Goal: Information Seeking & Learning: Learn about a topic

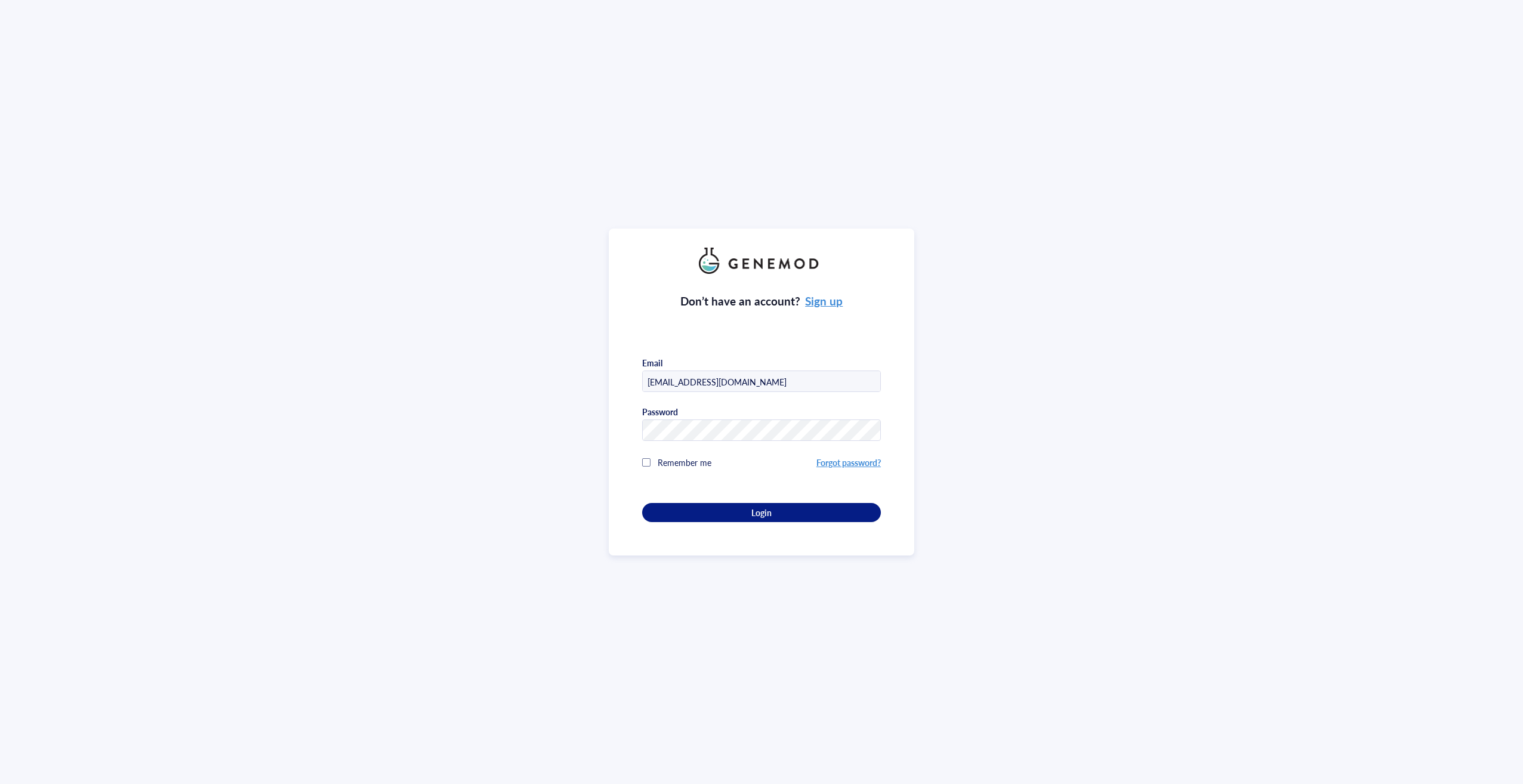
click at [752, 500] on div "Don’t have an account? Sign up Email [EMAIL_ADDRESS][DOMAIN_NAME] Password Reme…" at bounding box center [762, 398] width 239 height 248
click at [752, 507] on span "Login" at bounding box center [762, 512] width 21 height 10
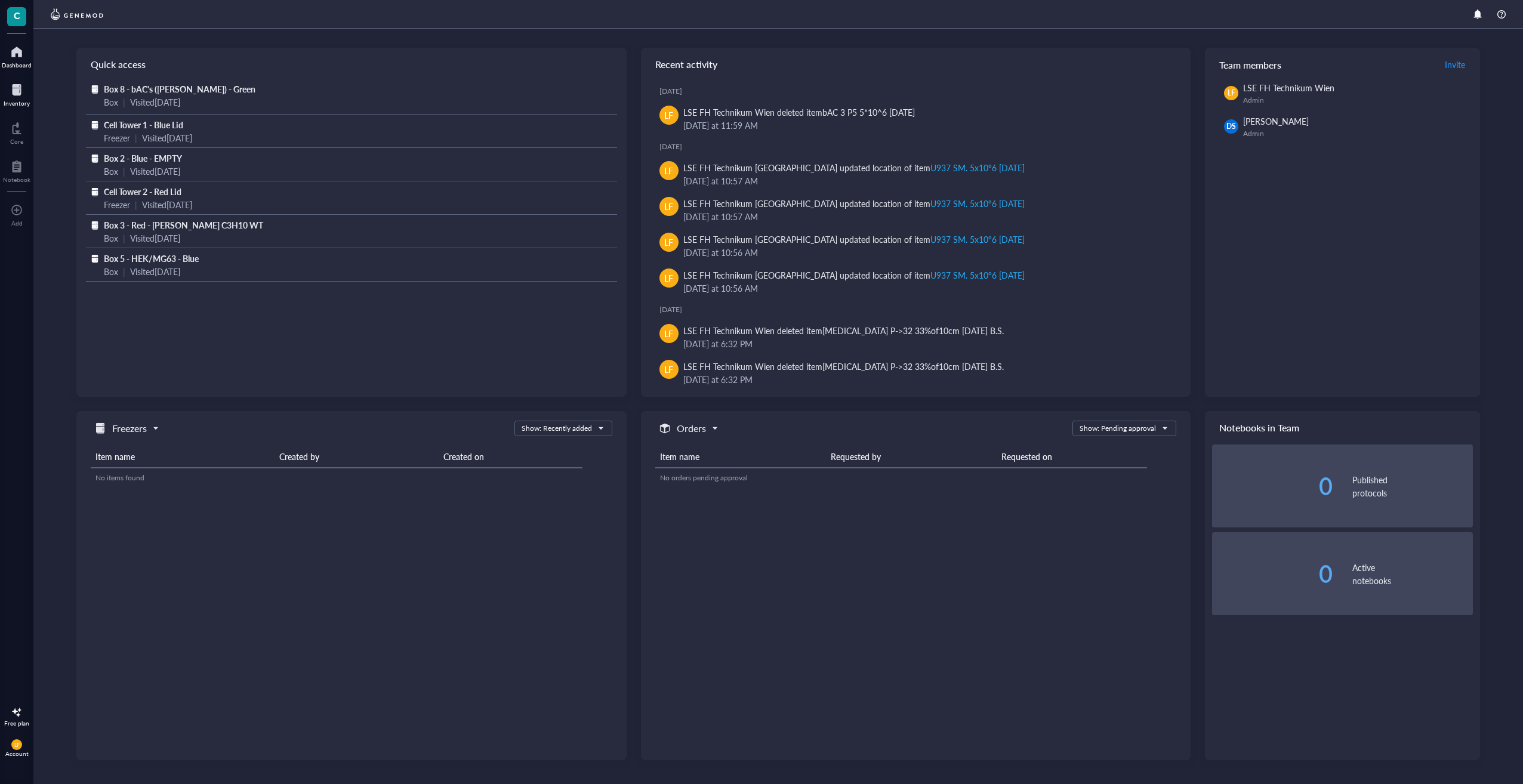
click at [16, 101] on div "Inventory" at bounding box center [17, 104] width 26 height 8
click at [147, 129] on span "Cell Tower 1 - Blue Lid" at bounding box center [143, 124] width 79 height 12
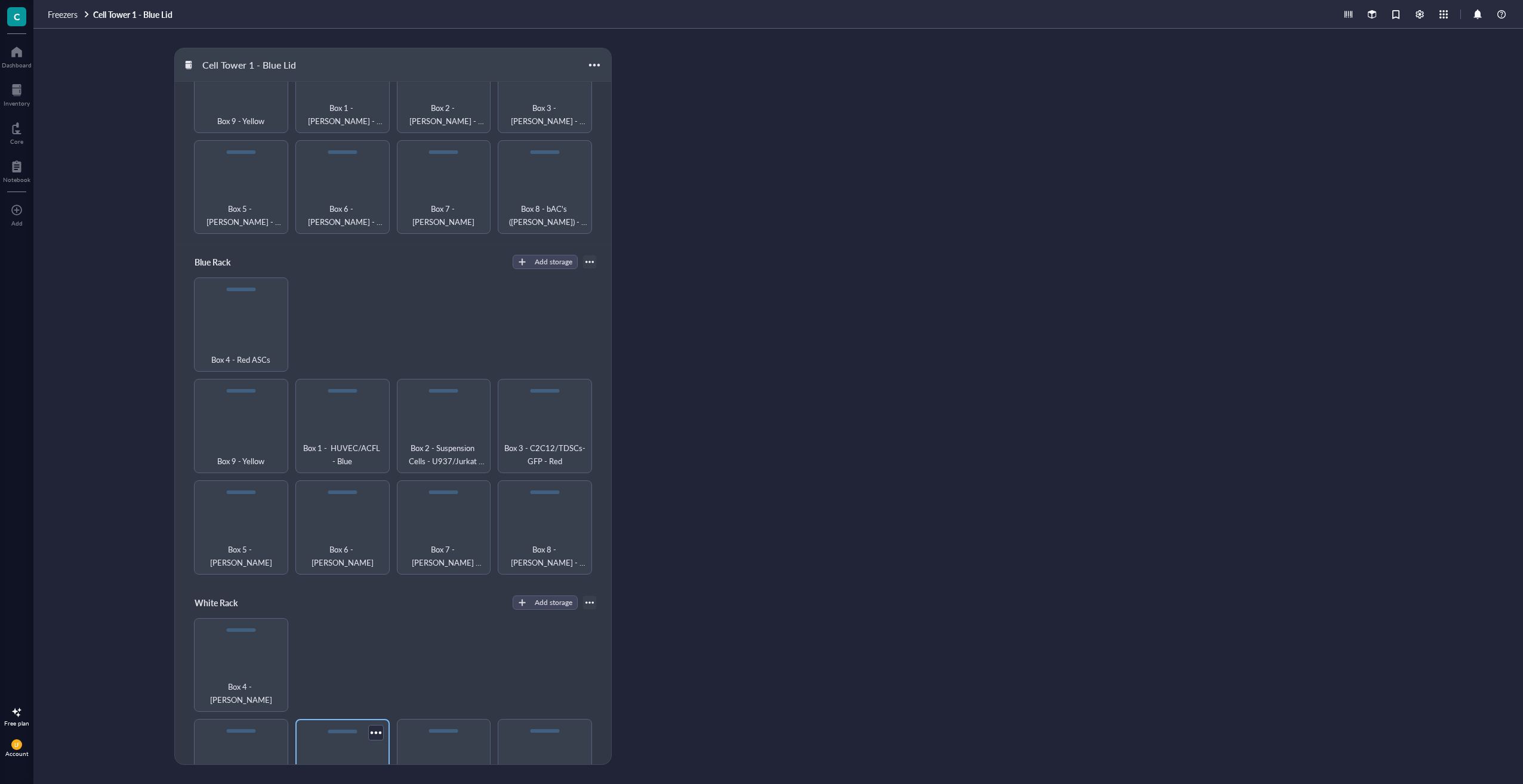
scroll to position [177, 0]
click at [543, 431] on div "Box 3 - C2C12/TDSCs-GFP - Red" at bounding box center [545, 426] width 94 height 94
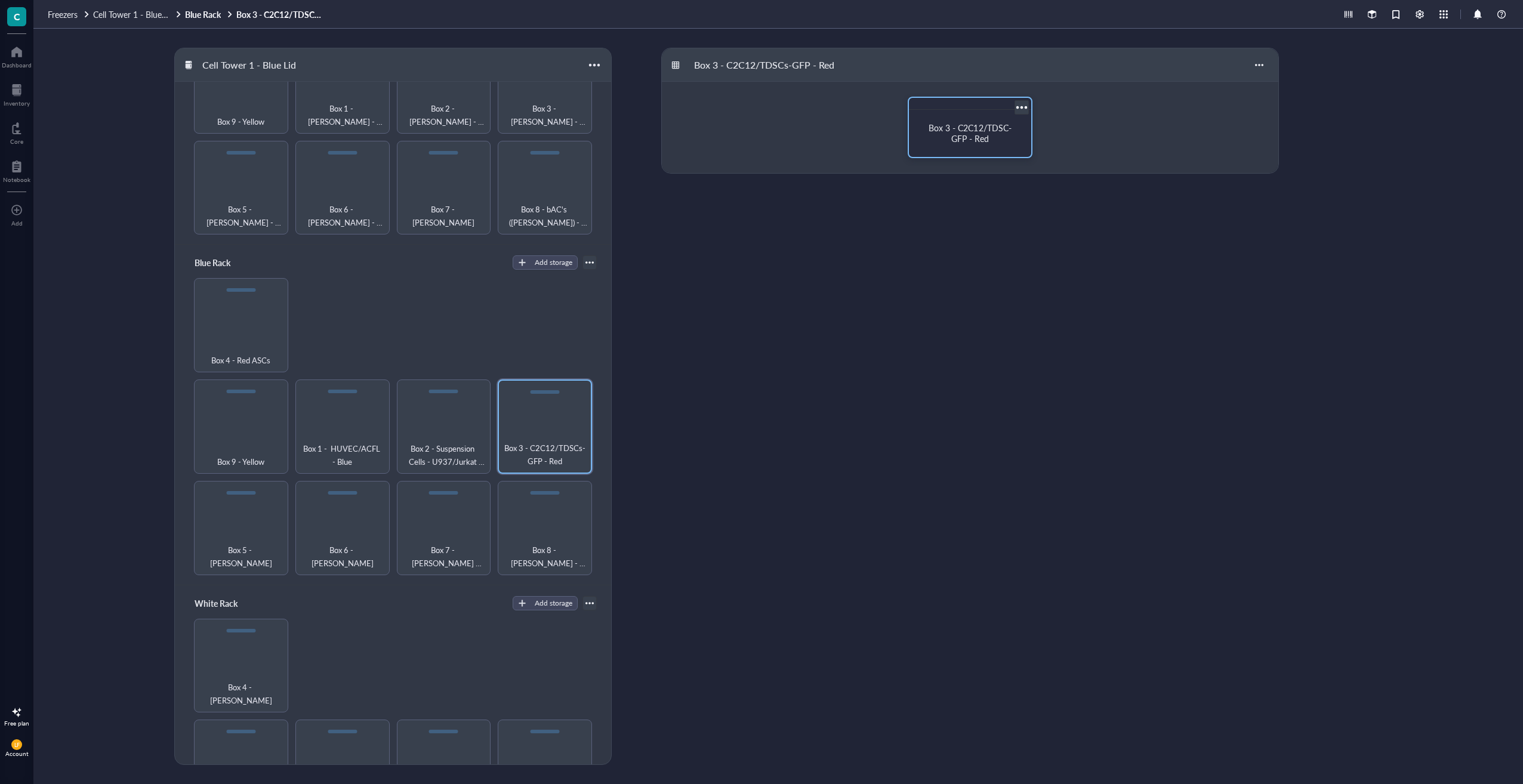
click at [961, 129] on span "Box 3 - C2C12/TDSC-GFP - Red" at bounding box center [969, 133] width 82 height 23
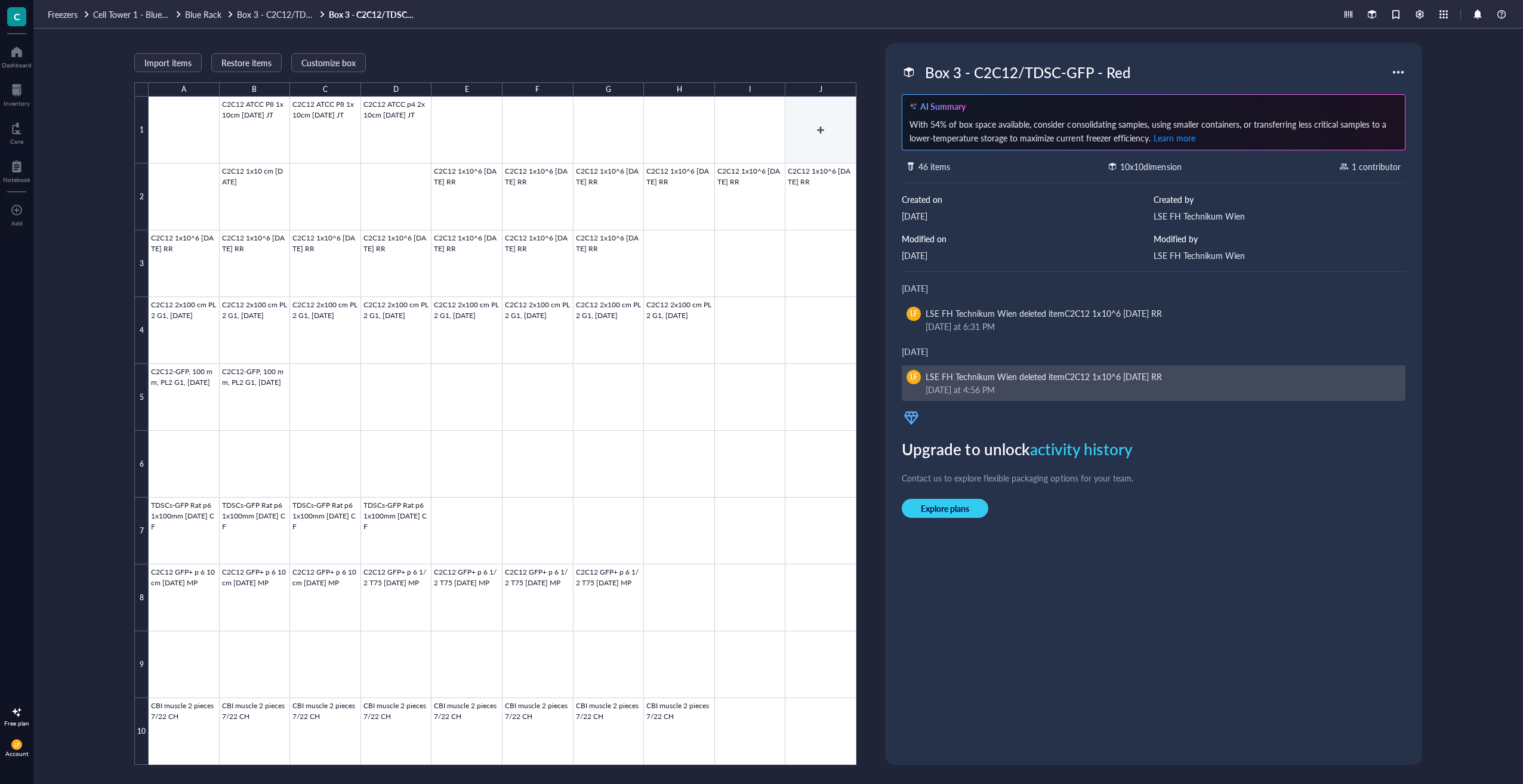
drag, startPoint x: 835, startPoint y: 152, endPoint x: 1033, endPoint y: 374, distance: 297.5
click at [840, 219] on div at bounding box center [503, 431] width 708 height 668
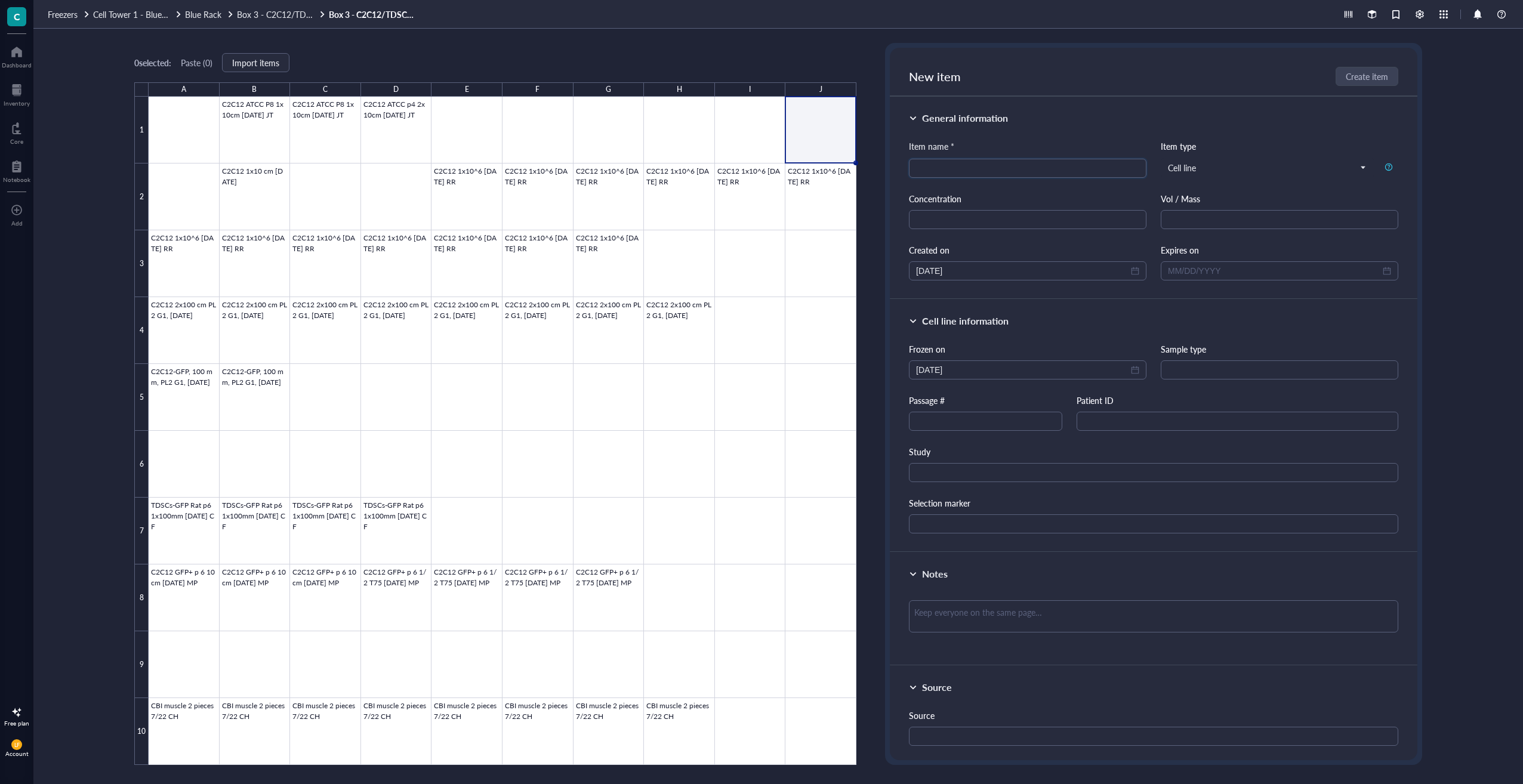
click at [1522, 487] on html "C Dashboard Inventory Core Notebook To pick up a draggable item, press the spac…" at bounding box center [762, 392] width 1523 height 784
click at [716, 55] on div "0 selected: Paste ( 0 ) Import items A B C D E F G H I J 1 2 3 4 5 6 7 8 9 10 C…" at bounding box center [495, 404] width 722 height 722
click at [473, 120] on div at bounding box center [503, 431] width 708 height 668
click at [395, 117] on div at bounding box center [503, 431] width 708 height 668
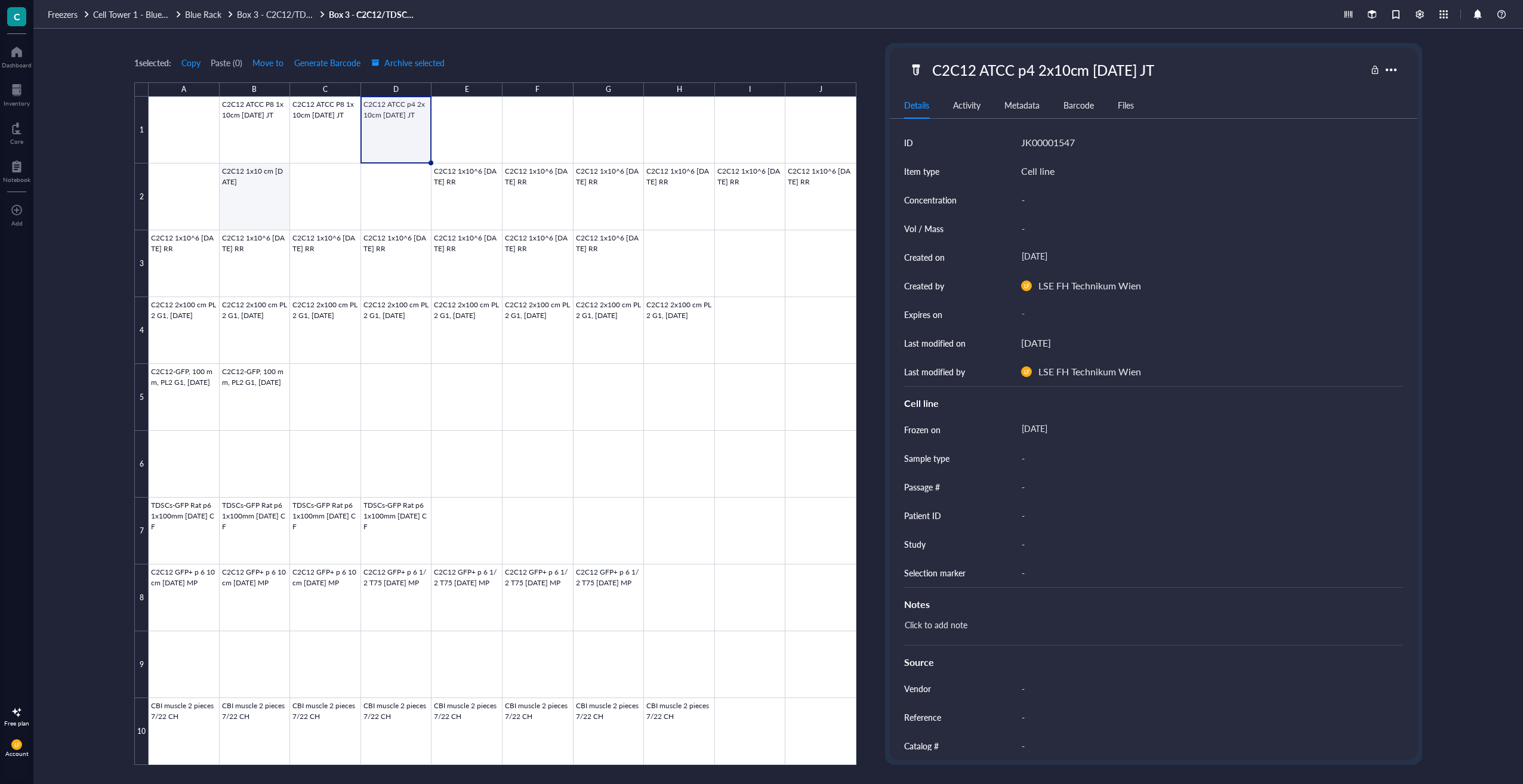
click at [241, 175] on div at bounding box center [503, 431] width 708 height 668
